Goal: Transaction & Acquisition: Obtain resource

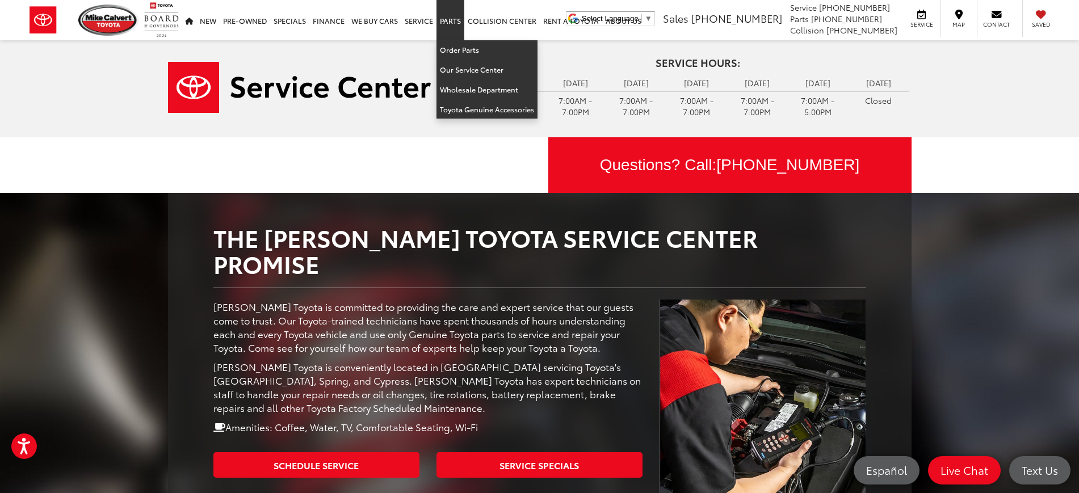
click at [452, 18] on link "Parts" at bounding box center [450, 20] width 28 height 40
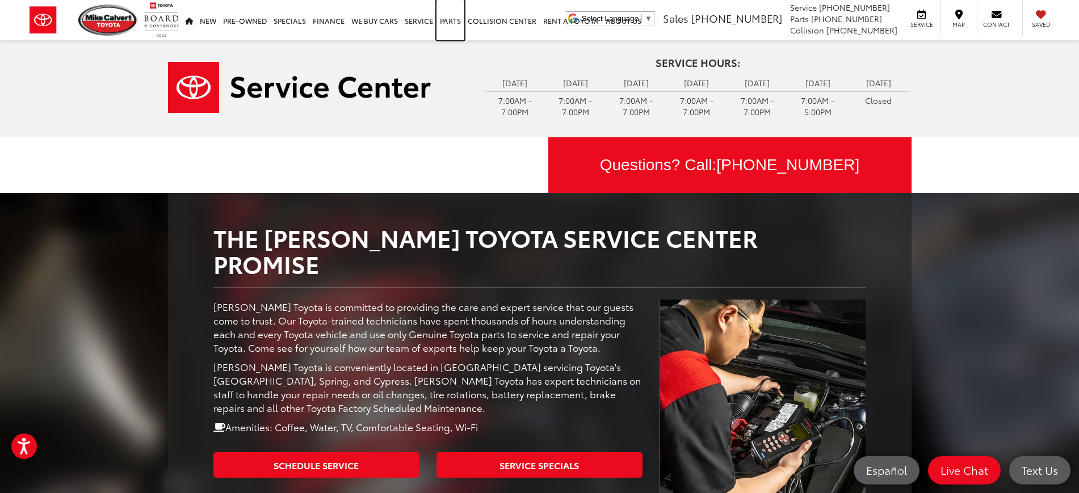
click at [451, 21] on link "Parts" at bounding box center [450, 20] width 28 height 40
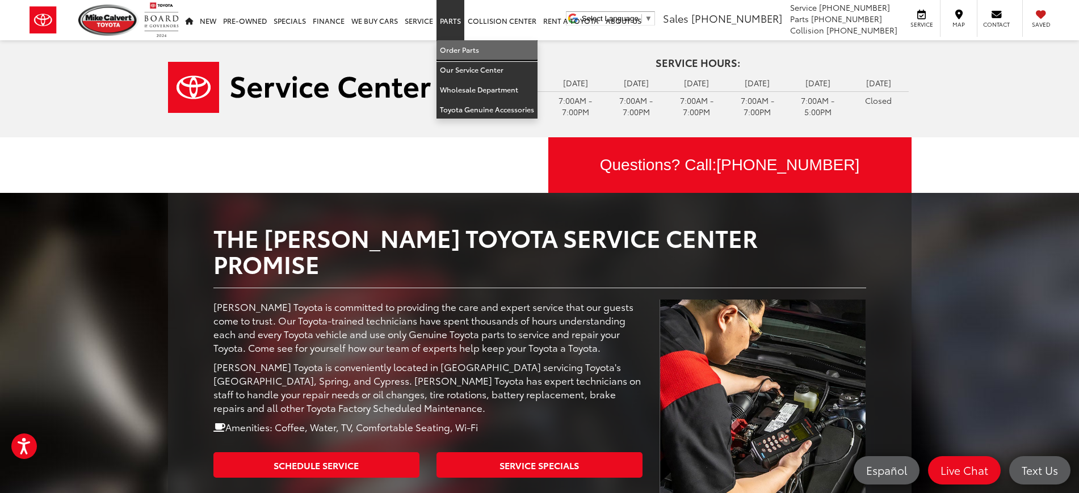
click at [458, 50] on link "Order Parts" at bounding box center [486, 50] width 101 height 20
click at [452, 50] on link "Order Parts" at bounding box center [486, 50] width 101 height 20
